Goal: Book appointment/travel/reservation

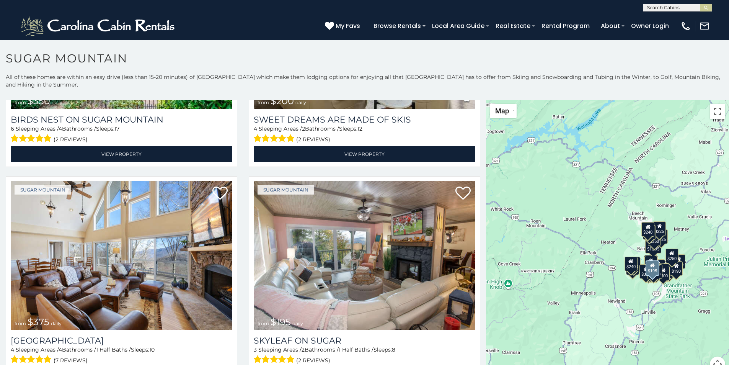
scroll to position [414, 0]
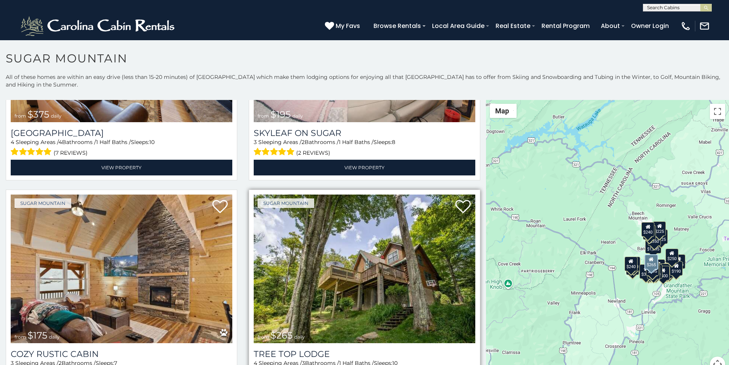
scroll to position [622, 0]
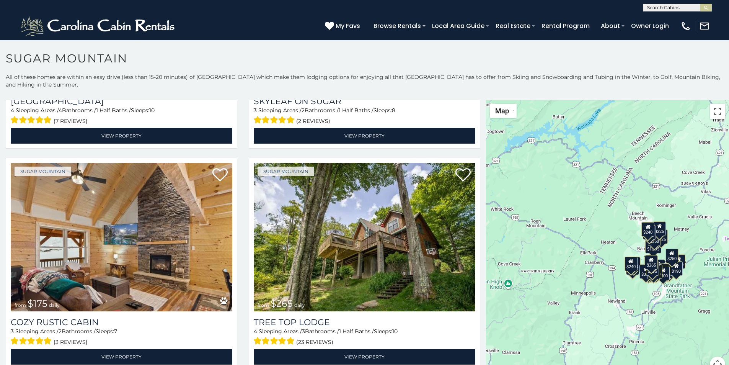
click at [272, 2] on div "**********" at bounding box center [364, 5] width 729 height 11
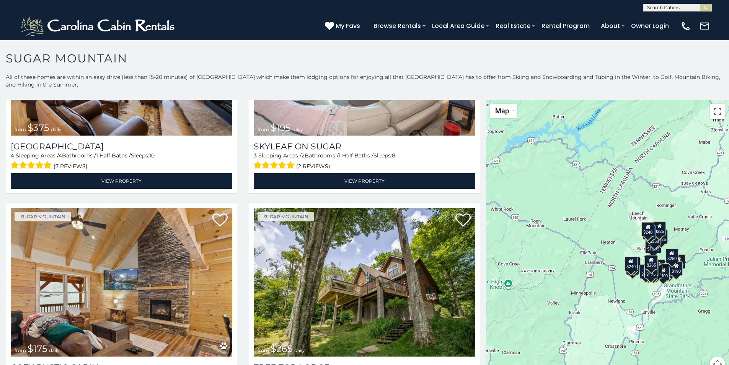
scroll to position [526, 0]
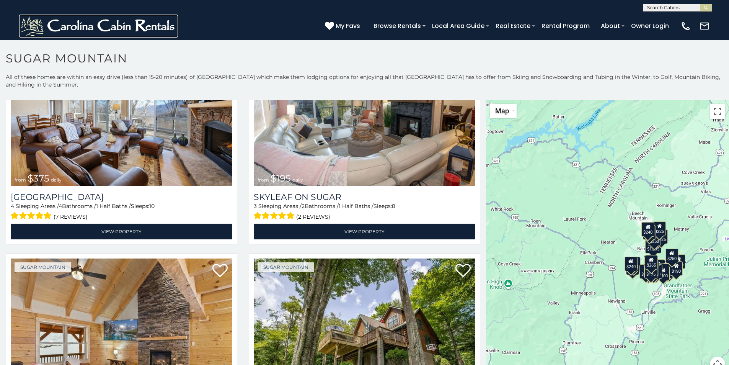
click at [35, 32] on img at bounding box center [98, 26] width 159 height 23
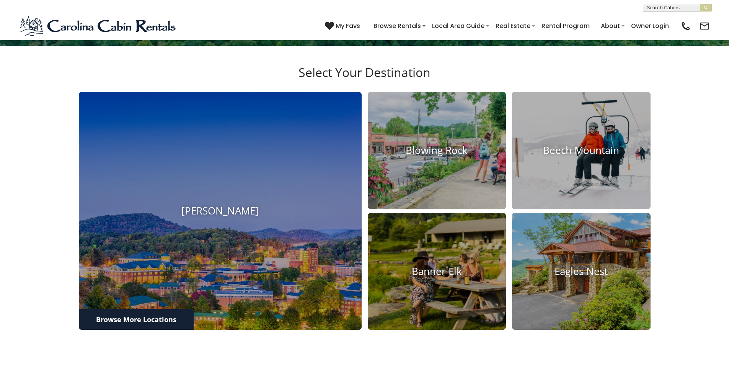
scroll to position [765, 0]
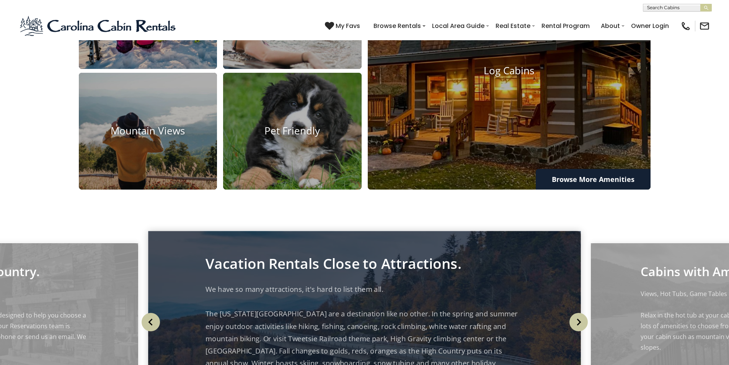
click at [373, 283] on p "We have so many attractions, it's hard to list them all. The [US_STATE][GEOGRAP…" at bounding box center [364, 338] width 318 height 111
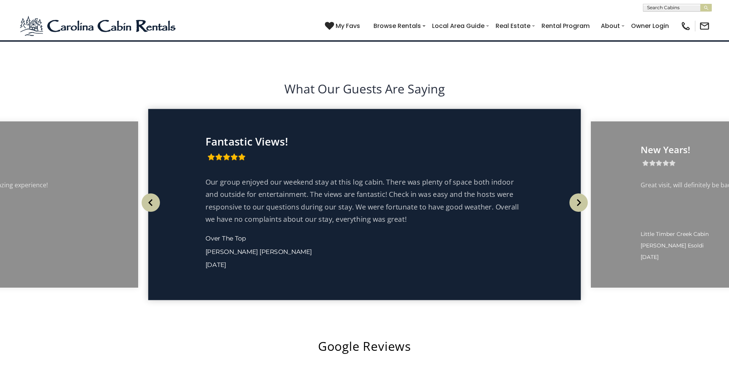
scroll to position [1434, 0]
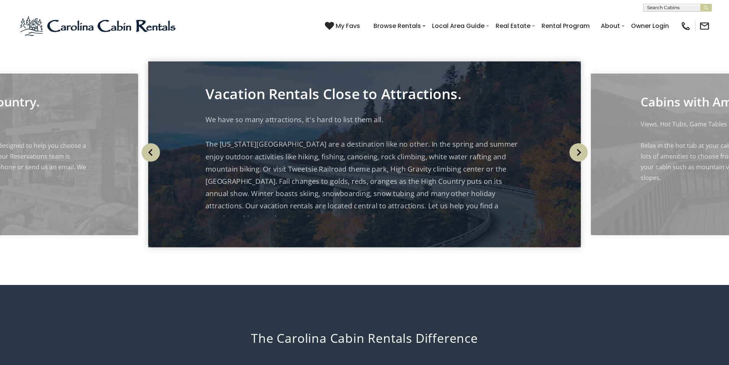
scroll to position [924, 0]
